Goal: Information Seeking & Learning: Find specific fact

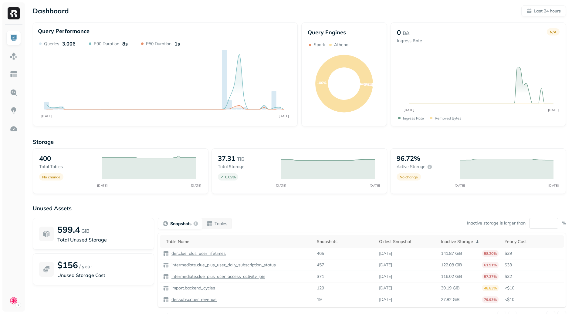
click at [533, 16] on div "Dashboard Last 24 hours Query Performance AUG [DATE] Queries 3,006 P90 Duration…" at bounding box center [299, 168] width 545 height 337
click at [535, 13] on p "Last 24 hours" at bounding box center [546, 11] width 27 height 6
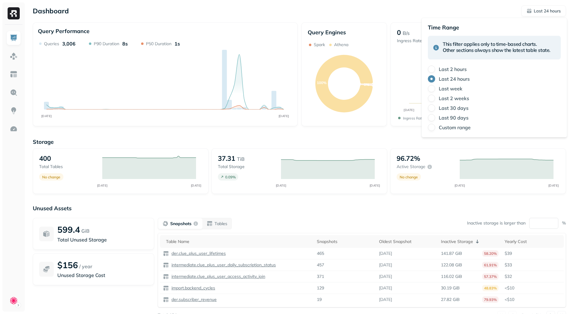
click at [438, 90] on div "Last week" at bounding box center [494, 88] width 133 height 7
click at [443, 87] on label "Last week" at bounding box center [450, 89] width 24 height 6
click at [435, 87] on button "Last week" at bounding box center [431, 88] width 7 height 7
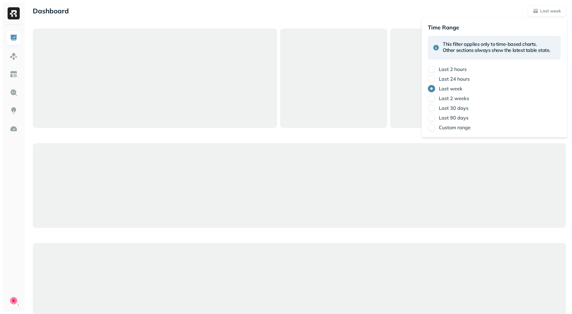
click at [399, 137] on div at bounding box center [299, 186] width 533 height 314
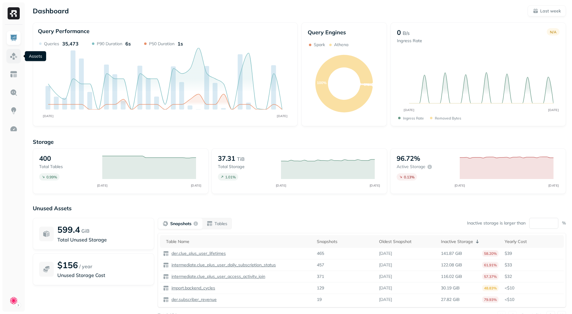
click at [18, 56] on link at bounding box center [13, 56] width 15 height 15
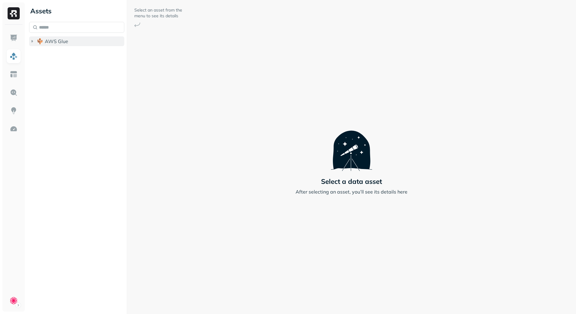
click at [67, 38] on span "AWS Glue" at bounding box center [56, 41] width 23 height 6
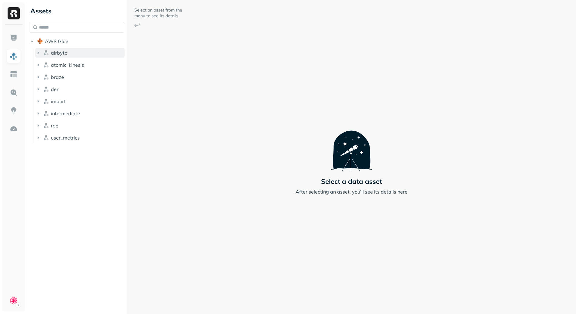
click at [77, 55] on button "airbyte" at bounding box center [79, 53] width 89 height 10
click at [74, 64] on button "Tables ( 15 )" at bounding box center [83, 64] width 84 height 10
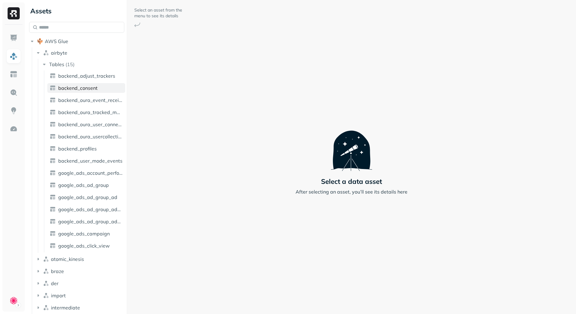
click at [89, 90] on span "backend_consent" at bounding box center [77, 88] width 39 height 6
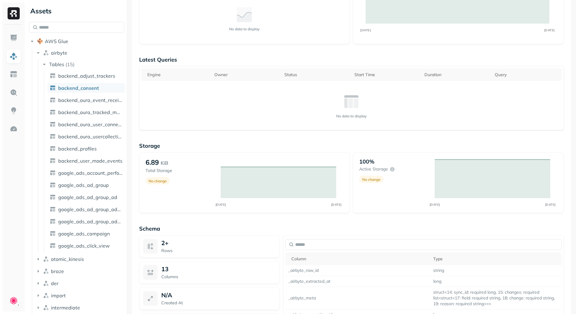
scroll to position [377, 0]
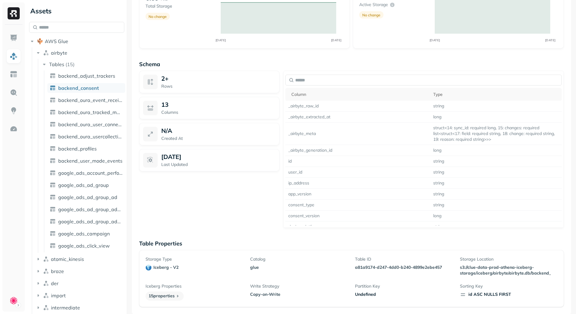
click at [359, 268] on p "a81a9174-d247-4dd0-b240-4899e2ebe457" at bounding box center [404, 267] width 98 height 6
drag, startPoint x: 359, startPoint y: 268, endPoint x: 441, endPoint y: 269, distance: 81.9
click at [441, 269] on p "a81a9174-d247-4dd0-b240-4899e2ebe457" at bounding box center [404, 267] width 98 height 6
copy p "a81a9174-d247-4dd0-b240-4899e2ebe457"
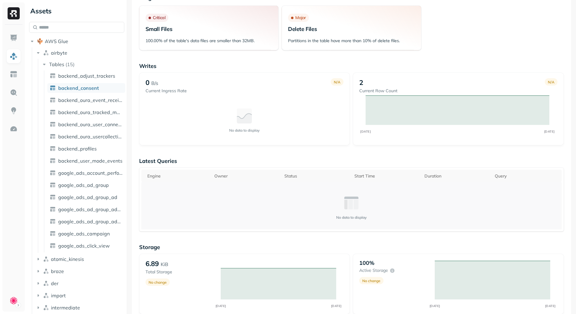
scroll to position [0, 0]
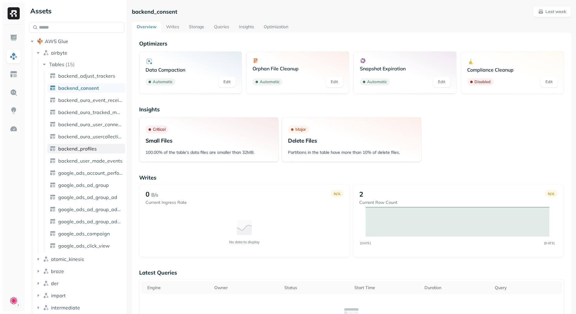
click at [84, 150] on span "backend_profiles" at bounding box center [77, 149] width 39 height 6
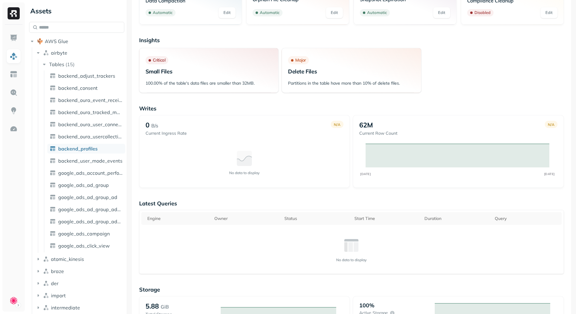
scroll to position [280, 0]
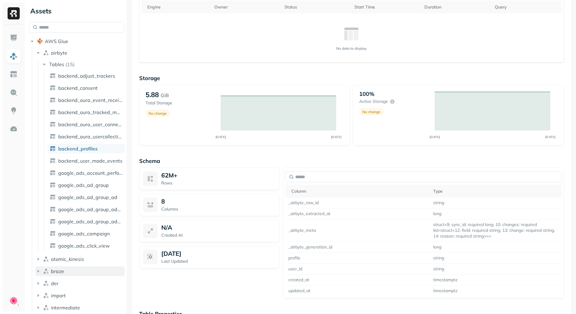
click at [61, 270] on span "braze" at bounding box center [57, 271] width 13 height 6
click at [65, 268] on button "braze" at bounding box center [79, 271] width 89 height 10
click at [64, 282] on button "der" at bounding box center [79, 283] width 89 height 10
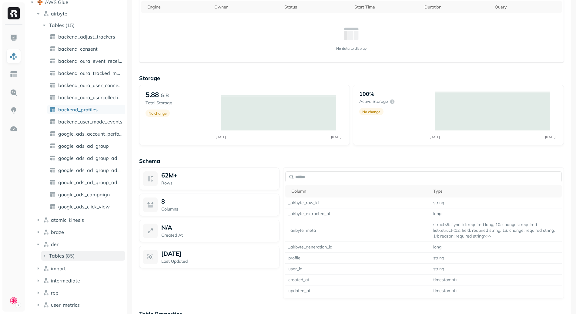
click at [54, 254] on span "Tables" at bounding box center [56, 256] width 15 height 6
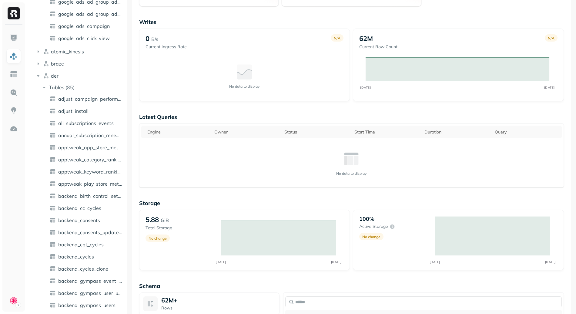
scroll to position [0, 0]
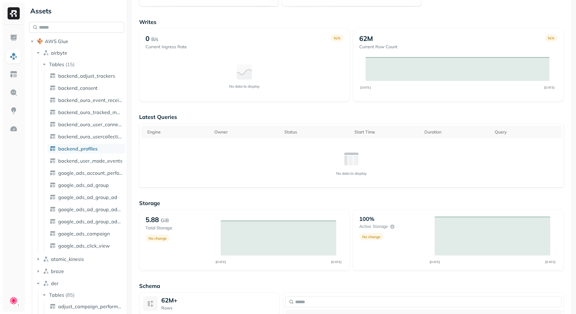
click at [75, 28] on input "text" at bounding box center [76, 27] width 95 height 11
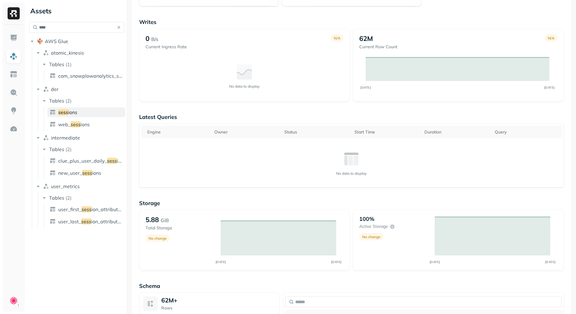
type input "****"
click at [79, 108] on link "sess ions" at bounding box center [86, 112] width 78 height 10
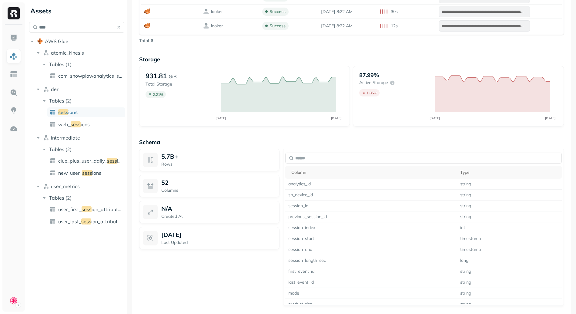
scroll to position [424, 0]
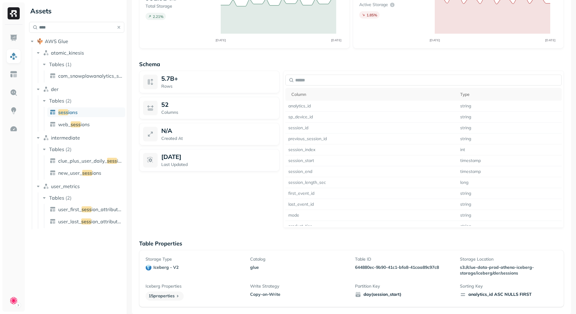
click at [362, 265] on p "644880ec-9b90-41c1-bfa8-41caa89c97c8" at bounding box center [404, 267] width 98 height 6
drag, startPoint x: 362, startPoint y: 265, endPoint x: 433, endPoint y: 265, distance: 71.3
click at [433, 265] on p "644880ec-9b90-41c1-bfa8-41caa89c97c8" at bounding box center [404, 267] width 98 height 6
copy p "644880ec-9b90-41c1-bfa8-41caa89c97c8"
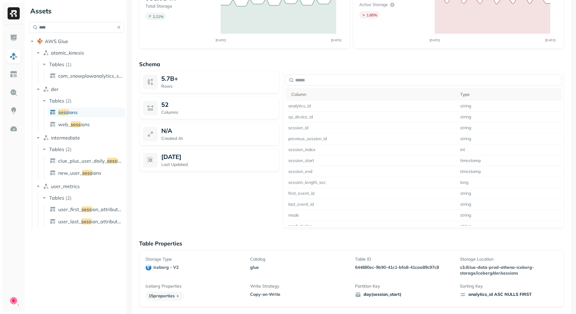
click at [245, 216] on div "5.7B+ Rows 52 Columns N/A Created At [DATE] Last Updated" at bounding box center [209, 149] width 140 height 157
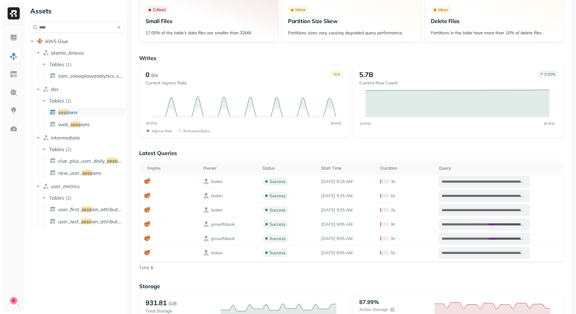
scroll to position [0, 0]
